Goal: Task Accomplishment & Management: Manage account settings

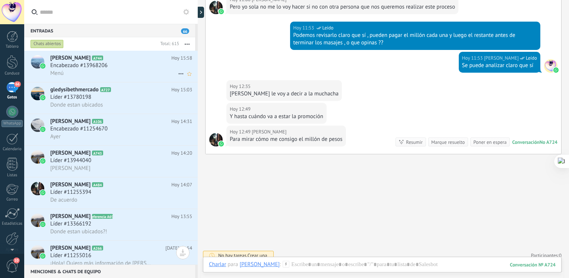
click at [116, 70] on div "Menú" at bounding box center [121, 73] width 142 height 8
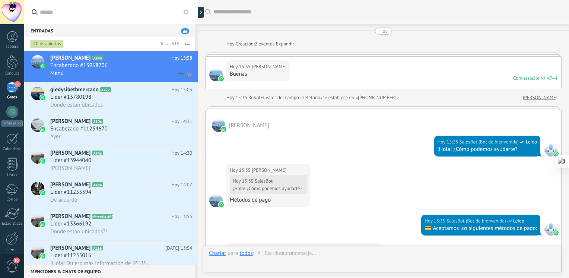
scroll to position [285, 0]
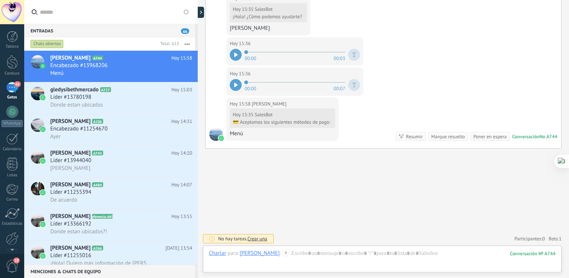
drag, startPoint x: 569, startPoint y: 150, endPoint x: 560, endPoint y: 92, distance: 58.4
click at [560, 92] on html ".abecls-1,.abecls-2{fill-rule:evenodd}.abecls-2{fill:#fff} .abhcls-1{fill:none}…" at bounding box center [284, 139] width 569 height 278
drag, startPoint x: 568, startPoint y: 152, endPoint x: 557, endPoint y: 96, distance: 56.9
click at [557, 96] on div at bounding box center [561, 122] width 15 height 63
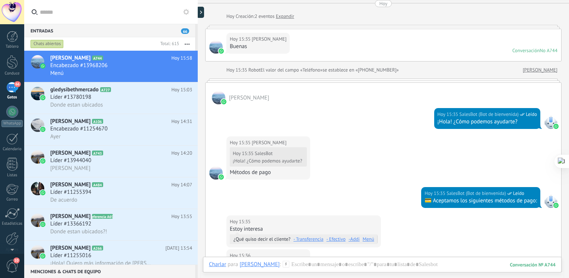
scroll to position [31, 0]
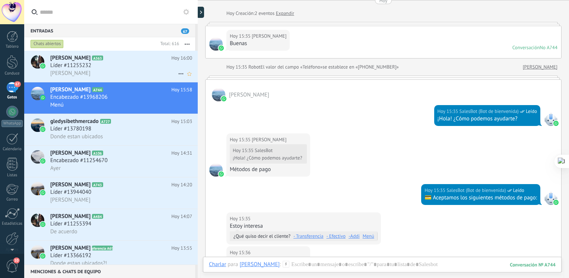
click at [119, 78] on div "[PERSON_NAME] A363 [DATE] 16:00 Líder #11255232 [PERSON_NAME]" at bounding box center [124, 66] width 148 height 31
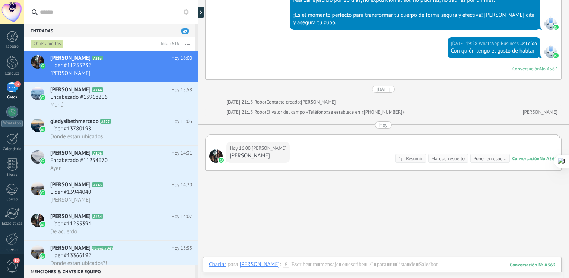
scroll to position [382, 0]
